Goal: Information Seeking & Learning: Find specific fact

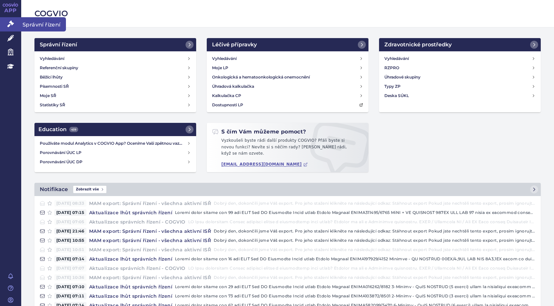
click at [11, 24] on icon at bounding box center [10, 24] width 7 height 7
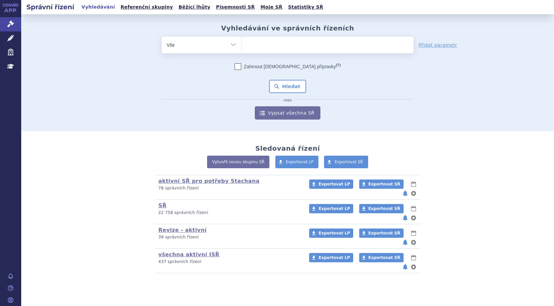
click at [257, 46] on ul at bounding box center [328, 44] width 172 height 14
click at [242, 46] on select at bounding box center [241, 44] width 0 height 17
type input "hy"
type input "hym"
type input "hymp"
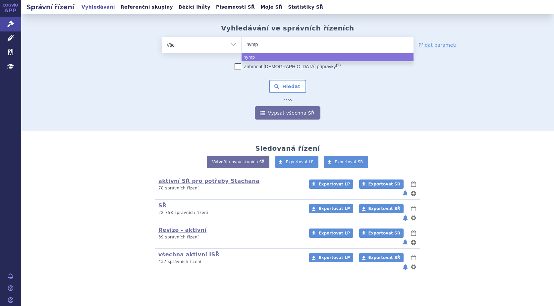
type input "hympa"
type input "hympav"
type input "hympavz"
type input "hympavzi"
select select "hympavzi"
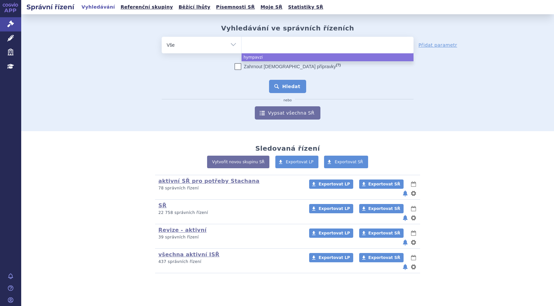
click at [291, 86] on button "Hledat" at bounding box center [287, 86] width 37 height 13
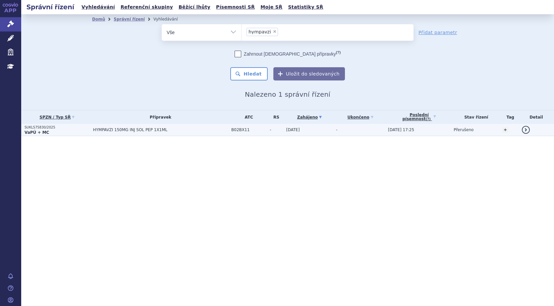
click at [36, 128] on p "SUKLS75830/2025" at bounding box center [57, 127] width 65 height 5
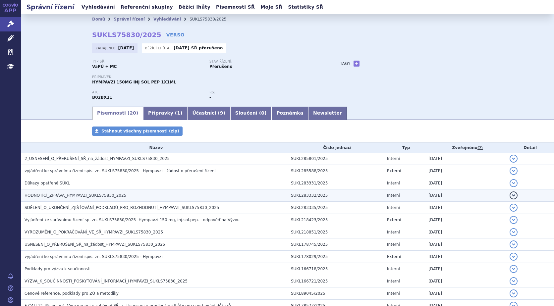
click at [66, 197] on span "HODNOTÍCÍ_ZPRÁVA_HYMPAVZI_SUKLS75830_2025" at bounding box center [76, 195] width 102 height 5
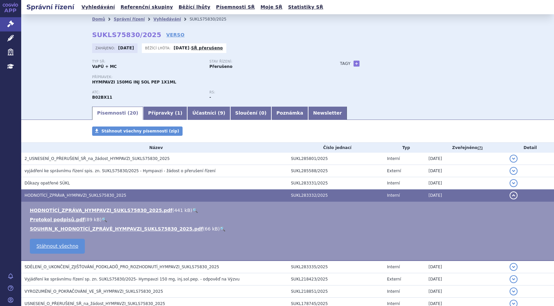
click at [192, 209] on link "🔍" at bounding box center [195, 210] width 6 height 5
click at [88, 7] on link "Vyhledávání" at bounding box center [98, 7] width 37 height 9
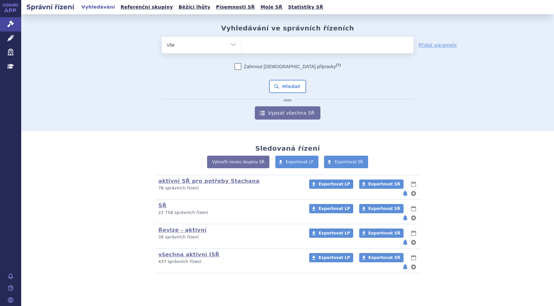
click at [271, 48] on ul at bounding box center [328, 44] width 172 height 14
click at [242, 48] on select at bounding box center [241, 44] width 0 height 17
type input "vy"
type input "vyd"
type input "vydu"
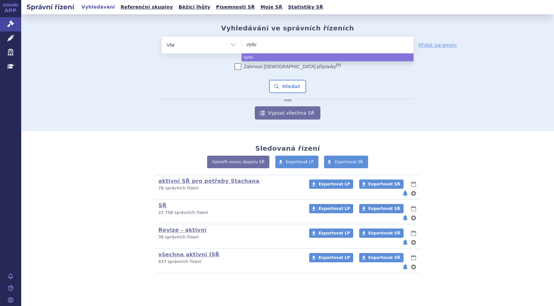
type input "vydur"
type input "vydura"
select select "vydura"
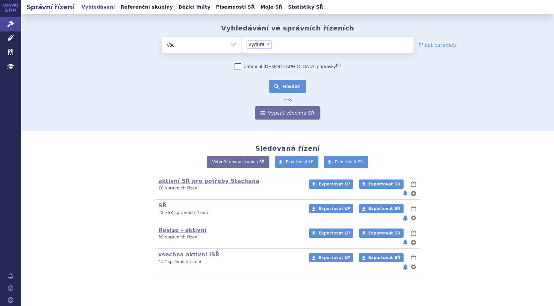
click at [285, 84] on button "Hledat" at bounding box center [287, 86] width 37 height 13
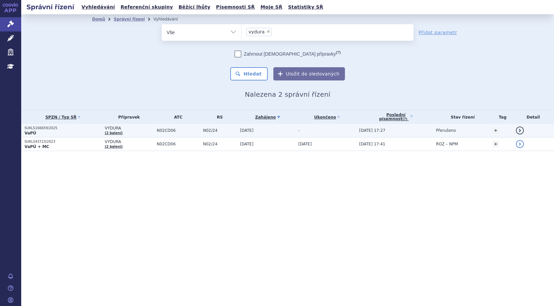
click at [39, 129] on p "SUKLS166659/2025" at bounding box center [63, 128] width 77 height 5
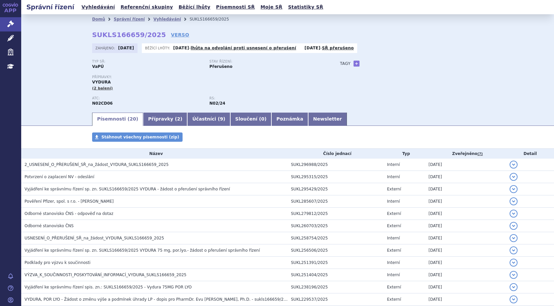
scroll to position [133, 0]
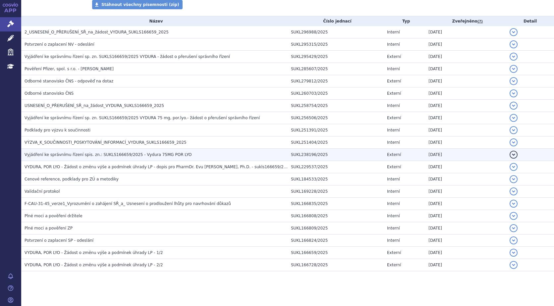
click at [59, 155] on span "Vyjádření ke správnímu řízení spis. zn.: SUKLS166659/2025 - Vydura 75MG POR LYO" at bounding box center [108, 154] width 167 height 5
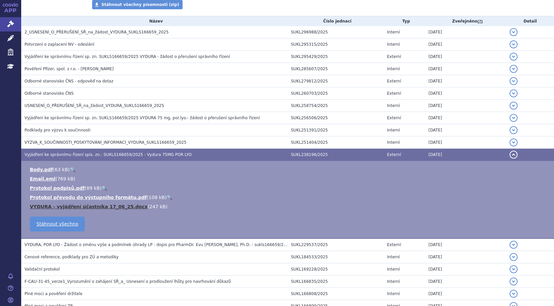
click at [87, 207] on link "VYDURA - vyjádření účastníka 17_06_25.docx" at bounding box center [89, 206] width 118 height 5
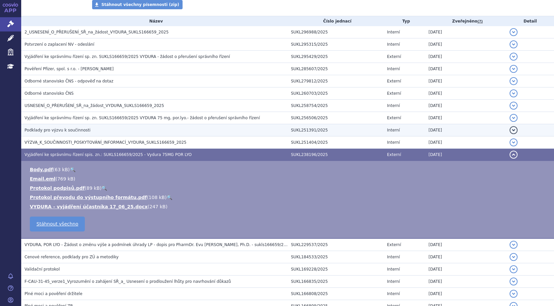
click at [60, 130] on span "Podklady pro výzvu k součinnosti" at bounding box center [58, 130] width 66 height 5
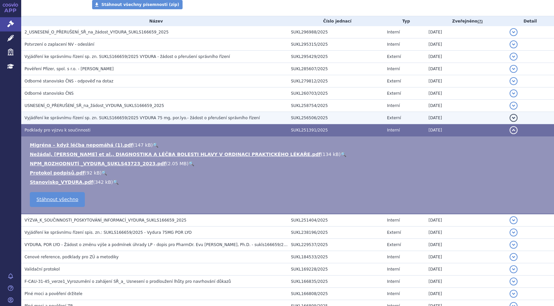
click at [60, 120] on span "Vyjádření ke správnímu řízení sp. zn. SUKLS166659/2025 VYDURA 75 mg, por.lyo.- …" at bounding box center [142, 118] width 235 height 5
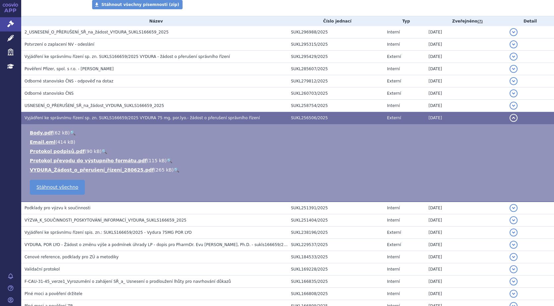
click at [174, 170] on link "🔍" at bounding box center [177, 169] width 6 height 5
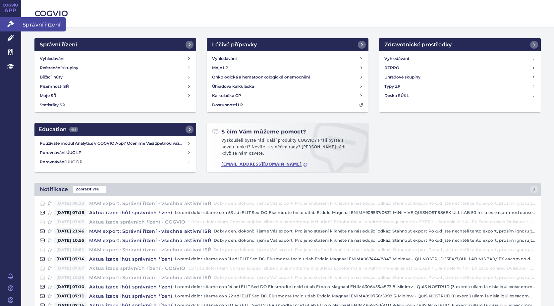
click at [11, 23] on icon at bounding box center [10, 24] width 7 height 7
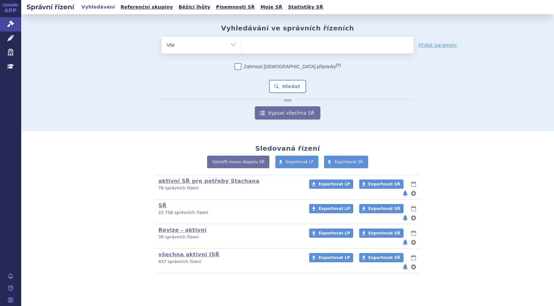
click at [266, 49] on ul at bounding box center [328, 44] width 172 height 14
click at [242, 49] on select at bounding box center [241, 44] width 0 height 17
type input "vy"
type input "vyu"
type input "vyura"
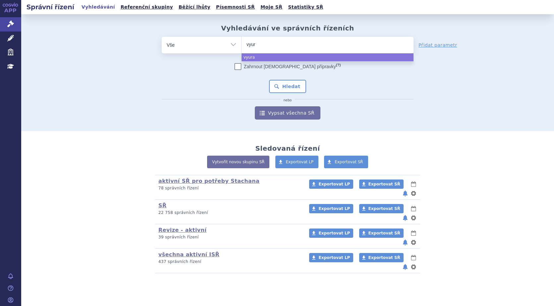
type input "vyu"
type input "vyud"
type input "vyudu"
type input "vyudura"
type input "vyudur"
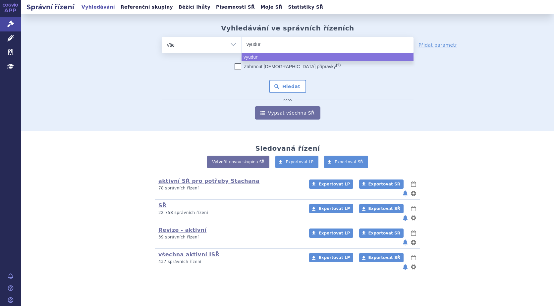
type input "vyudu"
type input "vyu"
type input "vy"
type input "vyd"
type input "vydu"
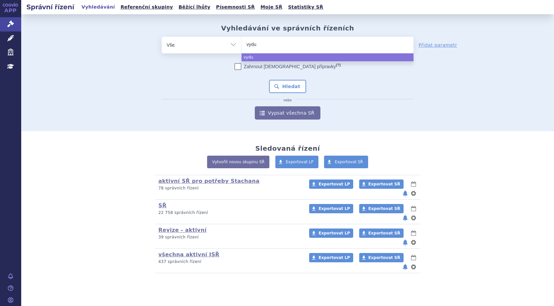
type input "vydur"
type input "vydura"
select select "vydura"
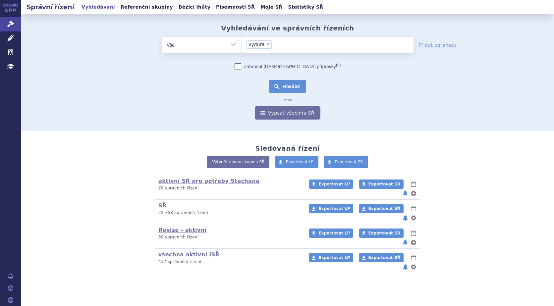
click at [290, 90] on button "Hledat" at bounding box center [287, 86] width 37 height 13
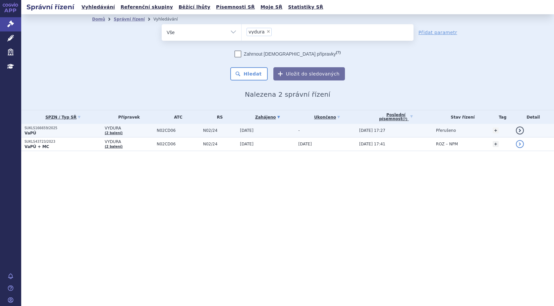
click at [44, 129] on p "SUKLS166659/2025" at bounding box center [63, 128] width 77 height 5
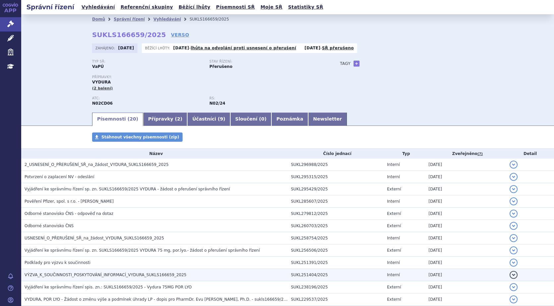
click at [48, 274] on span "VÝZVA_K_SOUČINNOSTI_POSKYTOVÁNÍ_INFORMACÍ_VYDURA_SUKLS166659_2025" at bounding box center [106, 275] width 162 height 5
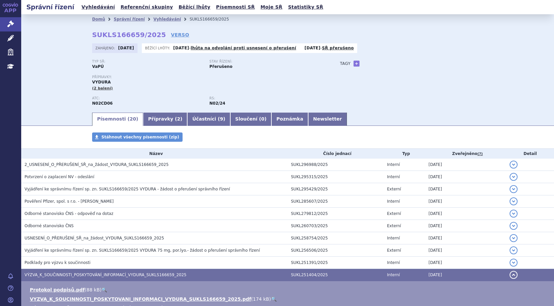
click at [271, 298] on link "🔍" at bounding box center [274, 299] width 6 height 5
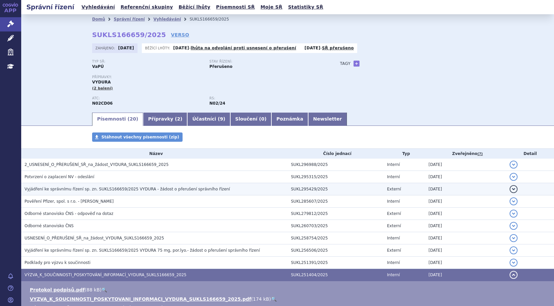
click at [55, 190] on span "Vyjádření ke správnímu řízení sp. zn. SUKLS166659/2025 VYDURA - žádost o přeruš…" at bounding box center [127, 189] width 205 height 5
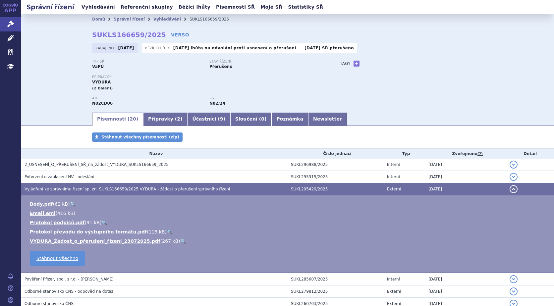
click at [180, 240] on link "🔍" at bounding box center [183, 241] width 6 height 5
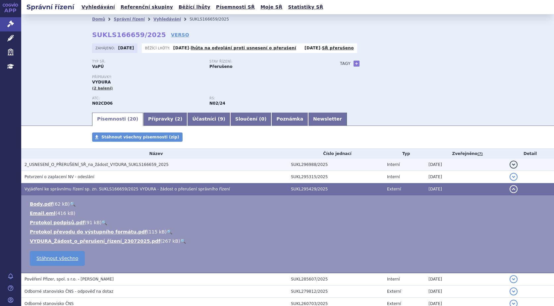
click at [80, 167] on span "2_USNESENÍ_O_PŘERUŠENÍ_SŘ_na_žádost_VYDURA_SUKLS166659_2025" at bounding box center [97, 164] width 144 height 5
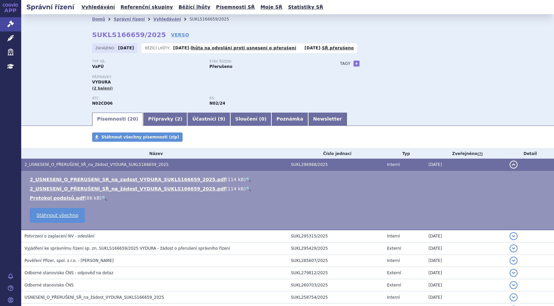
click at [246, 179] on link "🔍" at bounding box center [249, 179] width 6 height 5
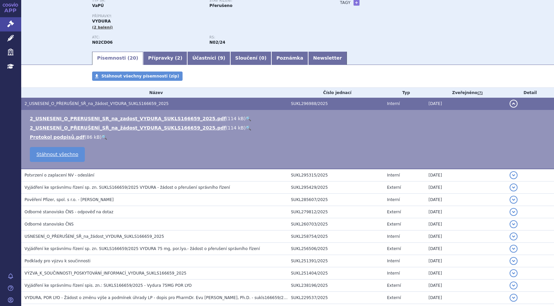
scroll to position [66, 0]
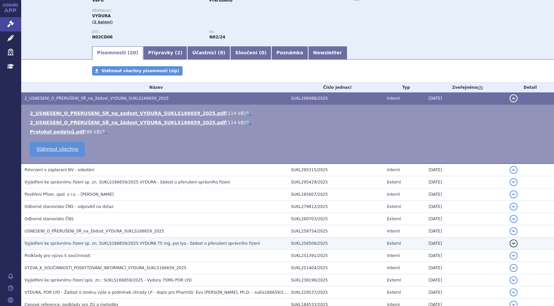
click at [68, 245] on span "Vyjádření ke správnímu řízení sp. zn. SUKLS166659/2025 VYDURA 75 mg, por.lyo.- …" at bounding box center [142, 243] width 235 height 5
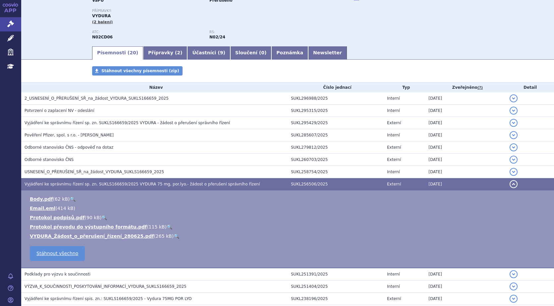
click at [174, 236] on link "🔍" at bounding box center [177, 236] width 6 height 5
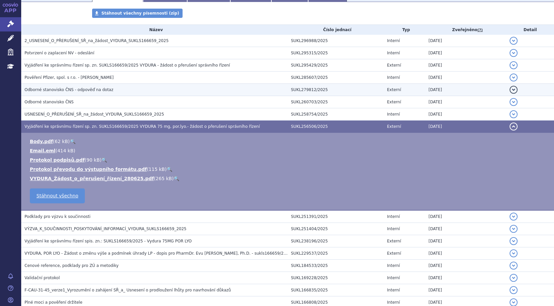
scroll to position [133, 0]
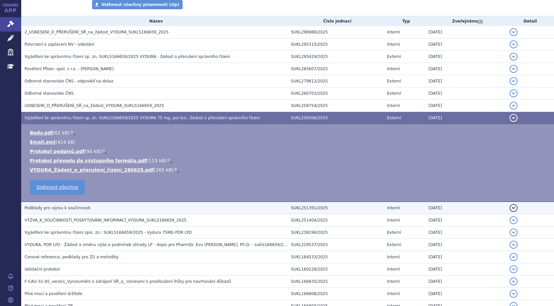
click at [69, 209] on span "Podklady pro výzvu k součinnosti" at bounding box center [58, 208] width 66 height 5
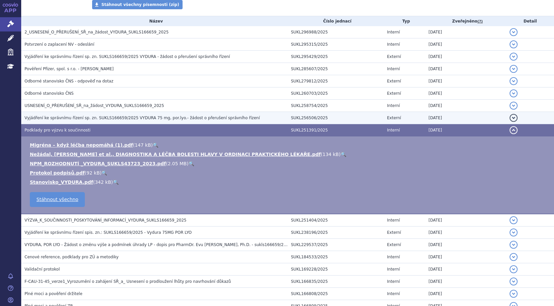
click at [73, 117] on span "Vyjádření ke správnímu řízení sp. zn. SUKLS166659/2025 VYDURA 75 mg, por.lyo.- …" at bounding box center [142, 118] width 235 height 5
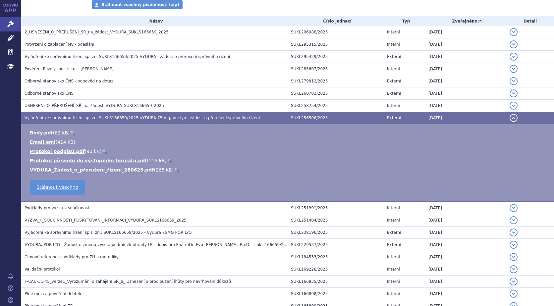
click at [174, 169] on link "🔍" at bounding box center [177, 169] width 6 height 5
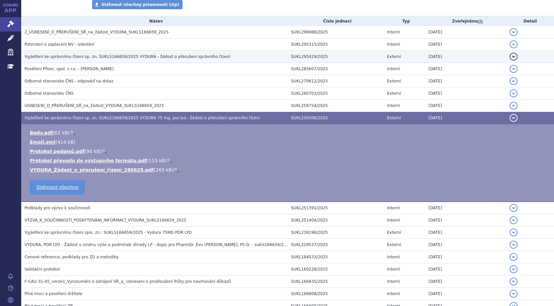
click at [45, 59] on span "Vyjádření ke správnímu řízení sp. zn. SUKLS166659/2025 VYDURA - žádost o přeruš…" at bounding box center [127, 56] width 205 height 5
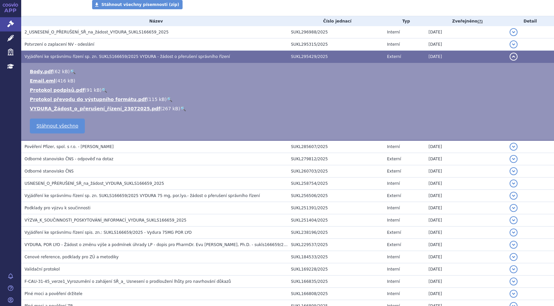
click at [180, 107] on link "🔍" at bounding box center [183, 108] width 6 height 5
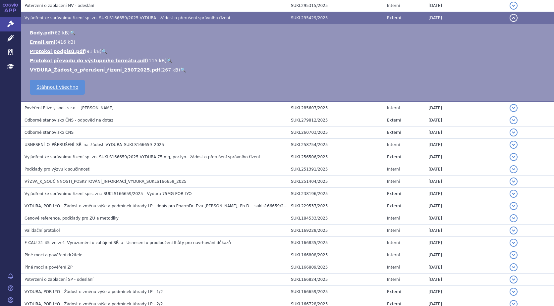
scroll to position [215, 0]
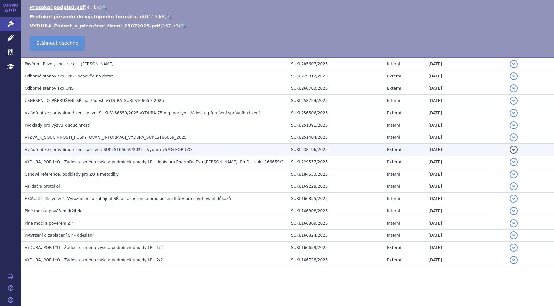
click at [66, 149] on span "Vyjádření ke správnímu řízení spis. zn.: SUKLS166659/2025 - Vydura 75MG POR LYO" at bounding box center [108, 149] width 167 height 5
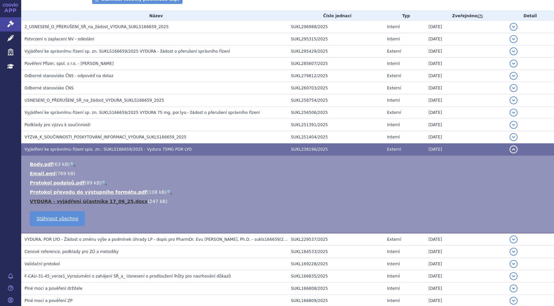
click at [112, 201] on link "VYDURA - vyjádření účastníka 17_06_25.docx" at bounding box center [89, 201] width 118 height 5
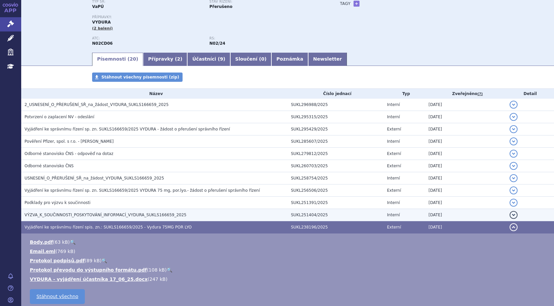
scroll to position [72, 0]
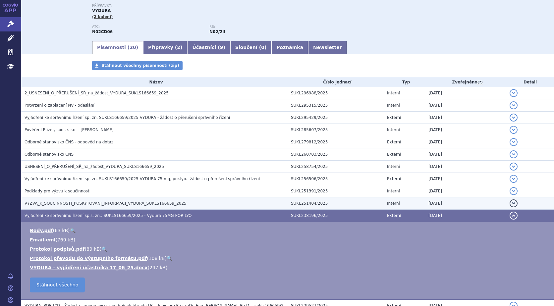
click at [67, 202] on span "VÝZVA_K_SOUČINNOSTI_POSKYTOVÁNÍ_INFORMACÍ_VYDURA_SUKLS166659_2025" at bounding box center [106, 203] width 162 height 5
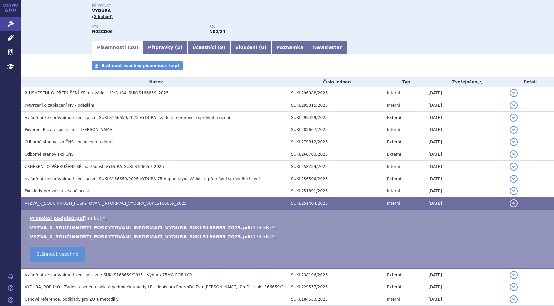
click at [271, 236] on link "🔍" at bounding box center [274, 236] width 6 height 5
